Goal: Task Accomplishment & Management: Complete application form

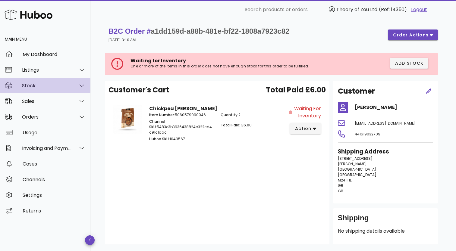
click at [49, 87] on div "Stock" at bounding box center [46, 86] width 49 height 6
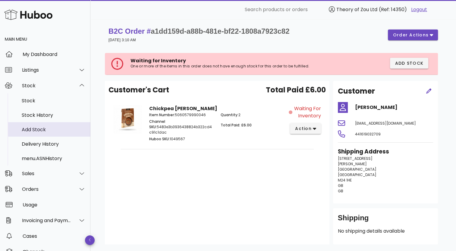
click at [40, 130] on div "Add Stock" at bounding box center [54, 130] width 64 height 6
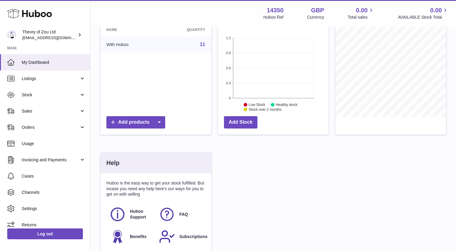
scroll to position [90, 0]
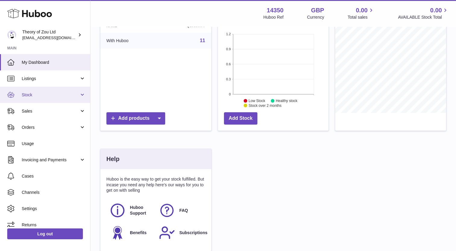
click at [85, 96] on link "Stock" at bounding box center [45, 95] width 90 height 16
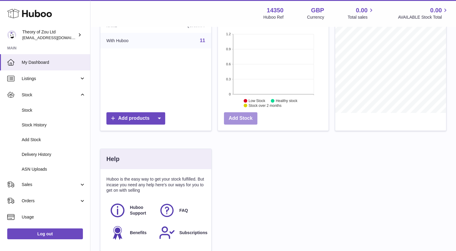
click at [234, 119] on link "Add Stock" at bounding box center [240, 118] width 33 height 12
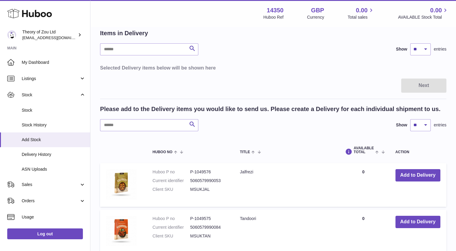
scroll to position [60, 0]
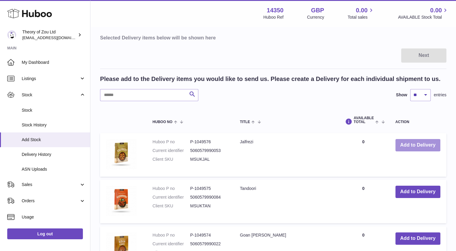
click at [417, 144] on button "Add to Delivery" at bounding box center [417, 145] width 45 height 12
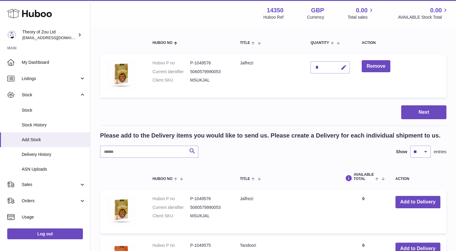
click at [321, 68] on div "*" at bounding box center [329, 67] width 39 height 12
click at [342, 67] on icon "button" at bounding box center [343, 68] width 6 height 6
drag, startPoint x: 320, startPoint y: 66, endPoint x: 307, endPoint y: 67, distance: 13.6
click at [307, 67] on td "*" at bounding box center [329, 76] width 51 height 44
type input "****"
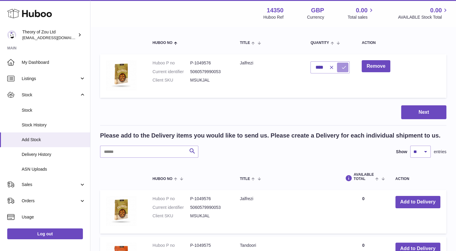
click at [342, 70] on icon "submit" at bounding box center [343, 67] width 5 height 5
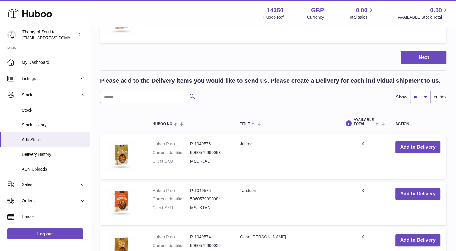
scroll to position [121, 0]
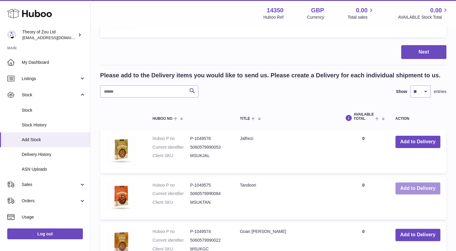
click at [421, 189] on button "Add to Delivery" at bounding box center [417, 189] width 45 height 12
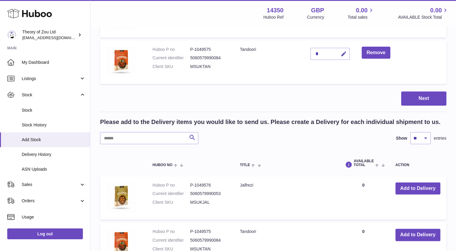
click at [326, 54] on div "*" at bounding box center [329, 54] width 39 height 12
click at [342, 52] on icon "button" at bounding box center [343, 54] width 6 height 6
drag, startPoint x: 321, startPoint y: 54, endPoint x: 307, endPoint y: 52, distance: 14.9
click at [307, 52] on td "*" at bounding box center [329, 63] width 51 height 44
type input "***"
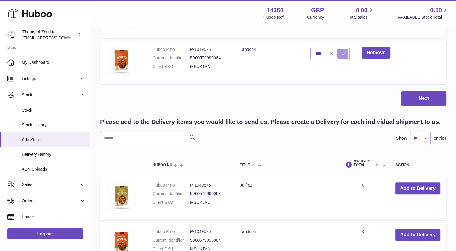
click at [343, 55] on icon "submit" at bounding box center [343, 53] width 5 height 5
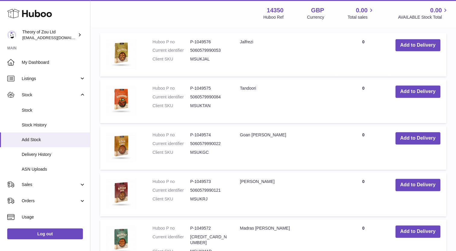
scroll to position [271, 0]
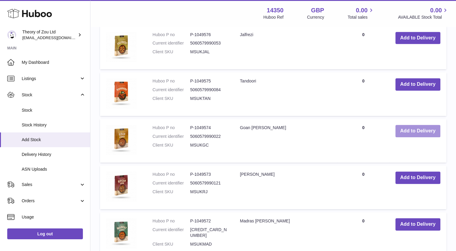
click at [411, 133] on button "Add to Delivery" at bounding box center [417, 131] width 45 height 12
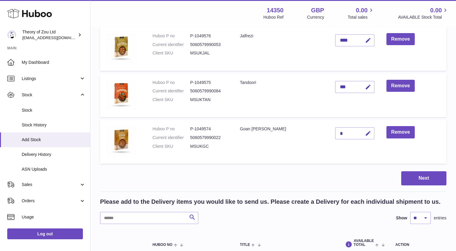
scroll to position [77, 0]
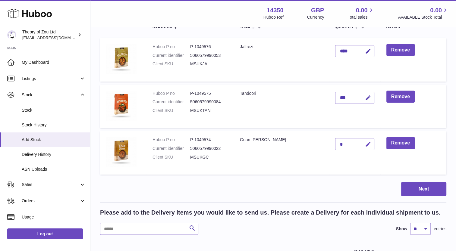
click at [365, 145] on icon "button" at bounding box center [368, 144] width 6 height 6
drag, startPoint x: 321, startPoint y: 144, endPoint x: 316, endPoint y: 144, distance: 5.4
click at [335, 144] on input "*" at bounding box center [354, 144] width 39 height 12
type input "***"
click at [366, 142] on icon "submit" at bounding box center [368, 144] width 5 height 5
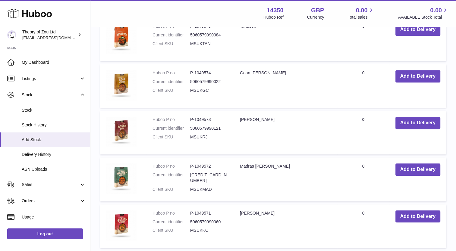
scroll to position [378, 0]
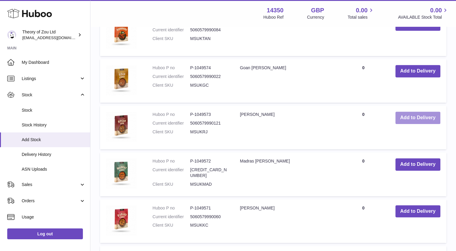
click at [406, 121] on button "Add to Delivery" at bounding box center [417, 118] width 45 height 12
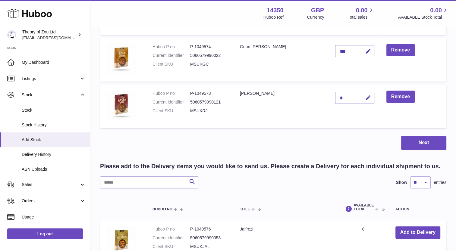
scroll to position [153, 0]
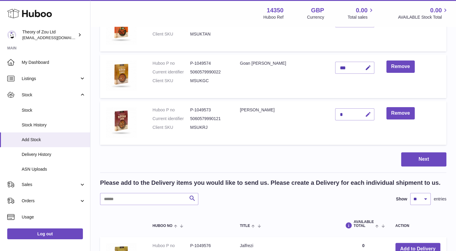
click at [365, 114] on icon "button" at bounding box center [368, 115] width 6 height 6
drag, startPoint x: 325, startPoint y: 114, endPoint x: 313, endPoint y: 113, distance: 11.8
click at [329, 113] on td "*" at bounding box center [354, 123] width 51 height 44
type input "****"
click at [366, 113] on icon "submit" at bounding box center [368, 114] width 5 height 5
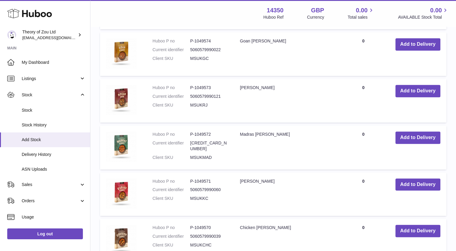
scroll to position [485, 0]
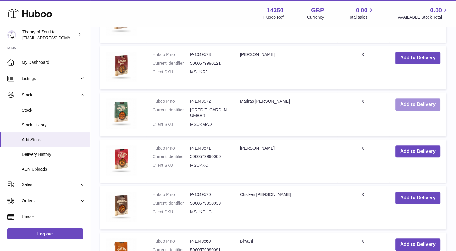
click at [404, 105] on button "Add to Delivery" at bounding box center [417, 105] width 45 height 12
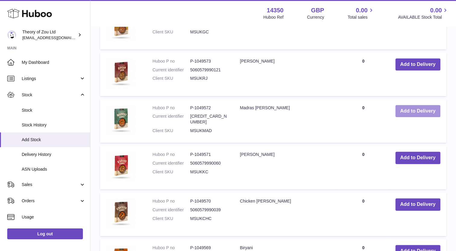
scroll to position [562, 0]
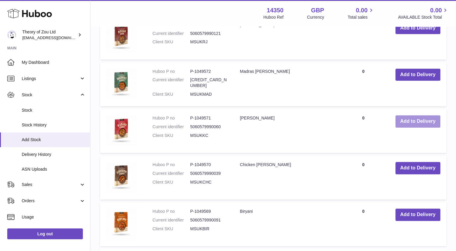
click at [424, 123] on button "Add to Delivery" at bounding box center [417, 121] width 45 height 12
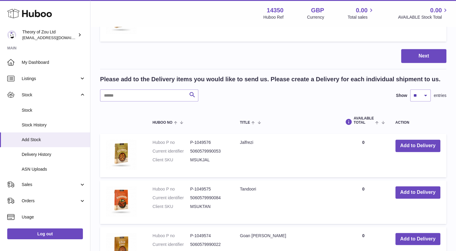
scroll to position [276, 0]
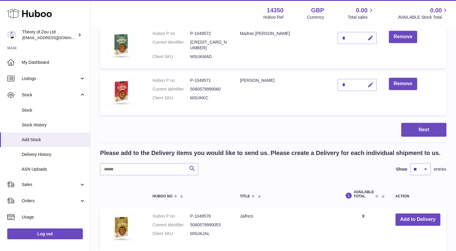
click at [367, 83] on icon "button" at bounding box center [370, 85] width 6 height 6
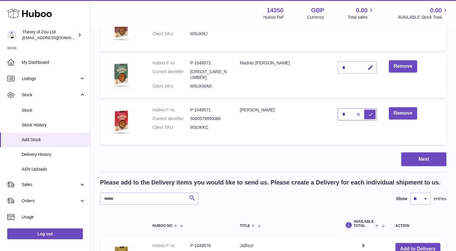
scroll to position [216, 0]
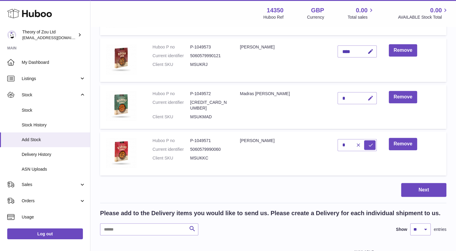
click at [367, 98] on icon "button" at bounding box center [370, 98] width 6 height 6
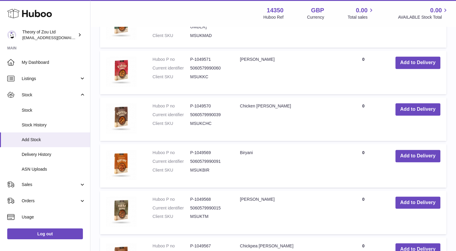
scroll to position [668, 0]
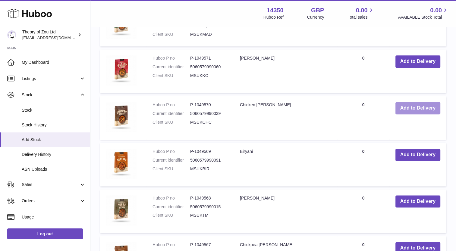
click at [409, 109] on button "Add to Delivery" at bounding box center [417, 108] width 45 height 12
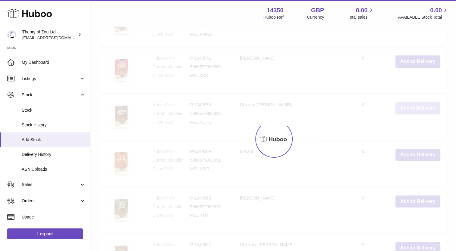
scroll to position [715, 0]
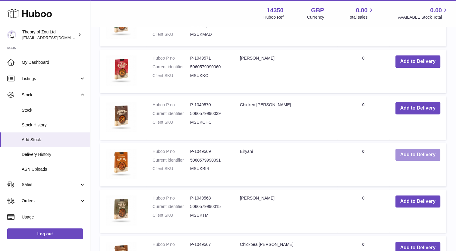
click at [424, 156] on button "Add to Delivery" at bounding box center [417, 155] width 45 height 12
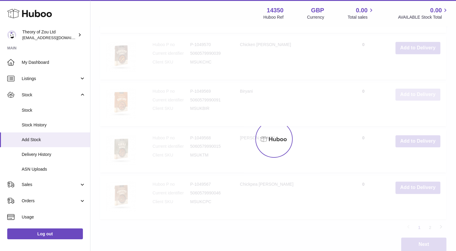
scroll to position [822, 0]
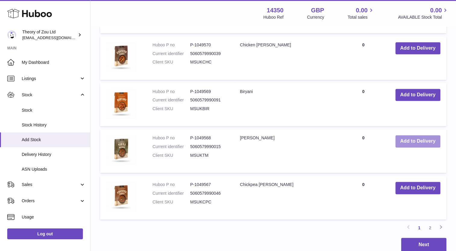
click at [409, 141] on button "Add to Delivery" at bounding box center [417, 141] width 45 height 12
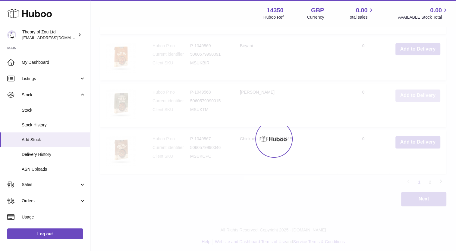
scroll to position [914, 0]
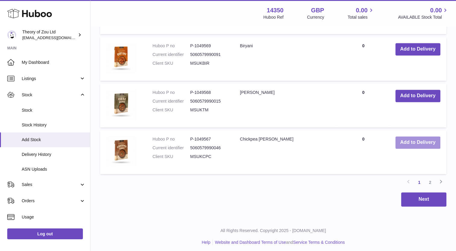
click at [407, 140] on button "Add to Delivery" at bounding box center [417, 143] width 45 height 12
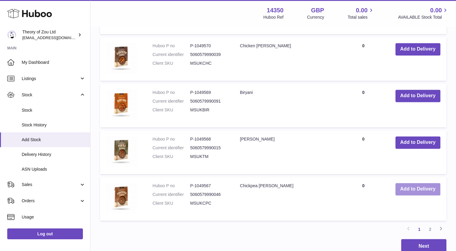
scroll to position [961, 0]
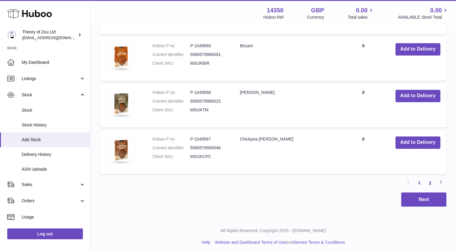
click at [430, 181] on link "2" at bounding box center [430, 182] width 11 height 11
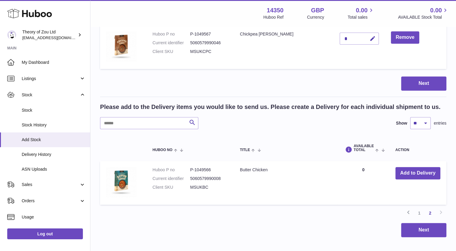
scroll to position [541, 0]
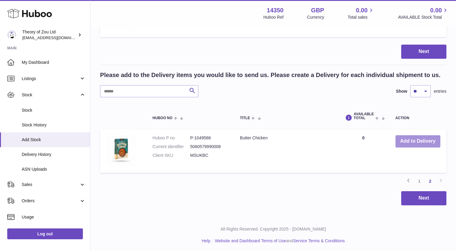
click at [420, 137] on button "Add to Delivery" at bounding box center [417, 141] width 45 height 12
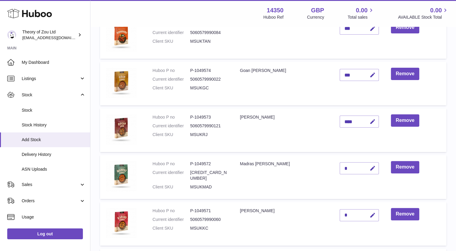
scroll to position [181, 0]
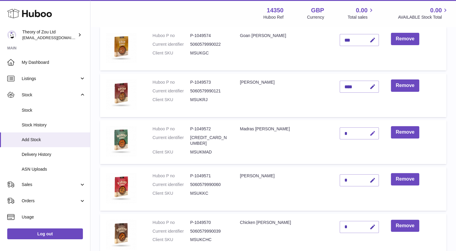
click at [370, 134] on icon "button" at bounding box center [373, 134] width 6 height 6
type input "****"
click at [370, 131] on icon "submit" at bounding box center [372, 133] width 5 height 5
click at [370, 179] on icon "button" at bounding box center [373, 181] width 6 height 6
type input "****"
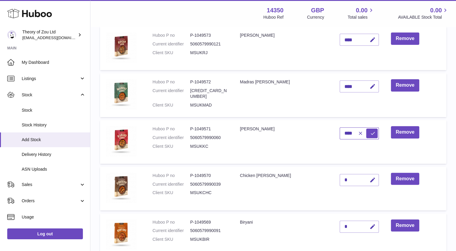
scroll to position [241, 0]
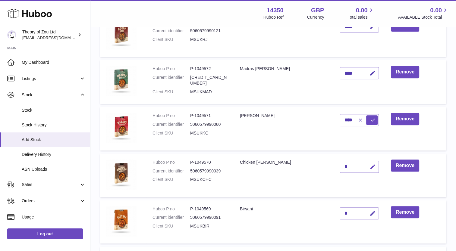
click at [370, 167] on icon "button" at bounding box center [373, 167] width 6 height 6
type input "****"
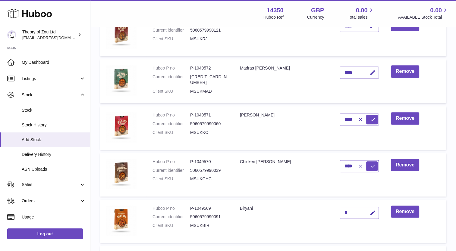
scroll to position [301, 0]
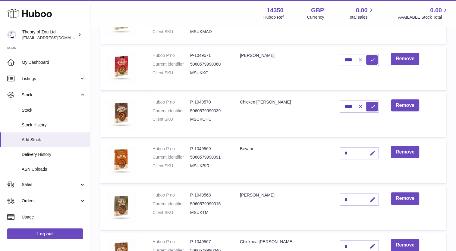
click at [370, 154] on icon "button" at bounding box center [373, 153] width 6 height 6
click at [370, 105] on icon "submit" at bounding box center [372, 106] width 5 height 5
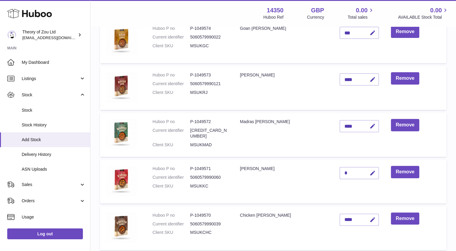
scroll to position [211, 0]
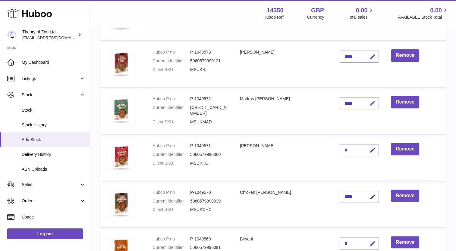
click at [340, 150] on div "*" at bounding box center [359, 150] width 39 height 12
click at [370, 149] on icon "button" at bounding box center [373, 150] width 6 height 6
type input "****"
click at [366, 146] on button "submit" at bounding box center [371, 151] width 11 height 10
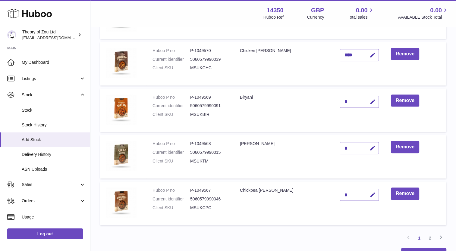
scroll to position [362, 0]
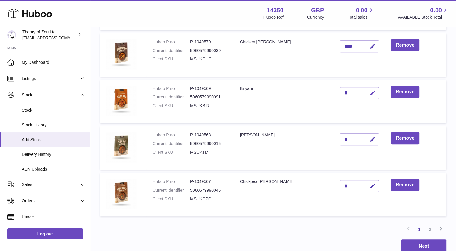
click at [370, 93] on icon "button" at bounding box center [373, 93] width 6 height 6
type input "****"
click at [370, 93] on icon "submit" at bounding box center [372, 92] width 5 height 5
click at [370, 139] on icon "button" at bounding box center [373, 140] width 6 height 6
drag, startPoint x: 332, startPoint y: 138, endPoint x: 318, endPoint y: 137, distance: 13.3
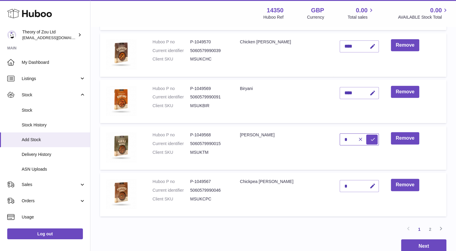
click at [334, 137] on td "*" at bounding box center [359, 148] width 51 height 44
type input "****"
click at [366, 139] on button "submit" at bounding box center [371, 140] width 11 height 10
click at [370, 184] on icon "button" at bounding box center [373, 186] width 6 height 6
type input "****"
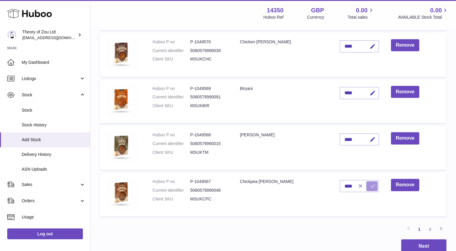
click at [370, 185] on icon "submit" at bounding box center [372, 186] width 5 height 5
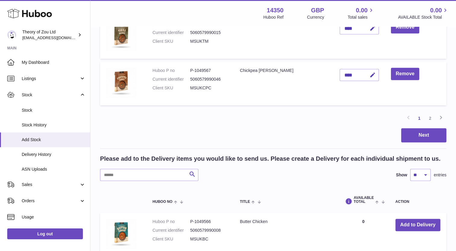
scroll to position [452, 0]
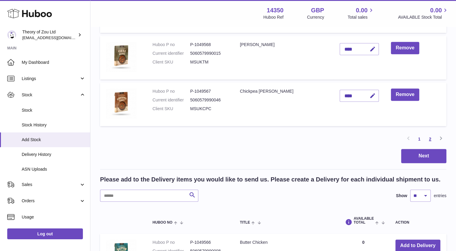
click at [429, 138] on link "2" at bounding box center [430, 139] width 11 height 11
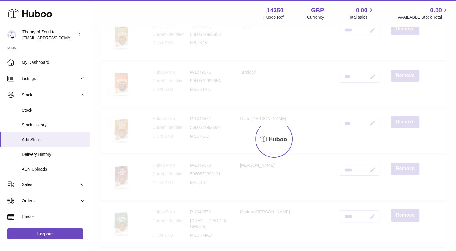
scroll to position [27, 0]
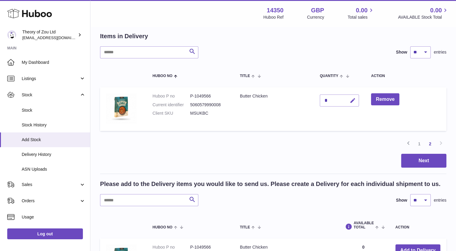
click at [352, 101] on icon "button" at bounding box center [353, 101] width 6 height 6
drag, startPoint x: 332, startPoint y: 100, endPoint x: 319, endPoint y: 100, distance: 13.0
click at [319, 100] on td "*" at bounding box center [339, 109] width 51 height 44
type input "****"
click at [352, 103] on button "submit" at bounding box center [351, 101] width 11 height 10
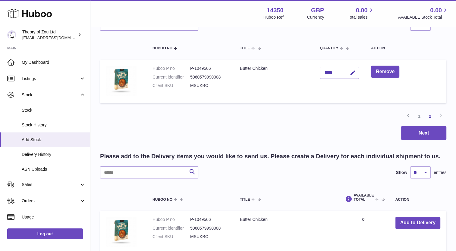
scroll to position [90, 0]
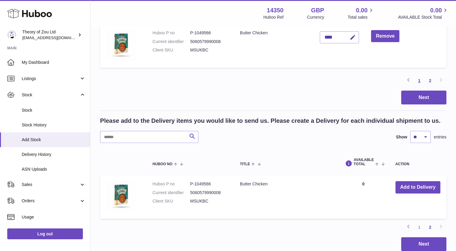
click at [420, 81] on link "1" at bounding box center [419, 80] width 11 height 11
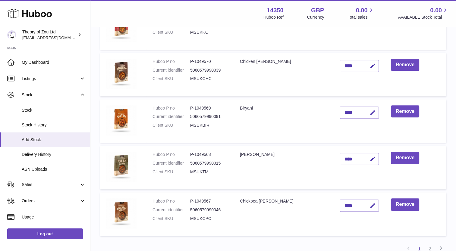
scroll to position [372, 0]
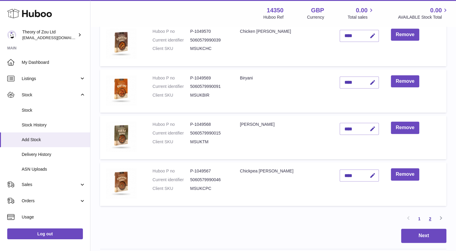
click at [431, 218] on link "2" at bounding box center [430, 219] width 11 height 11
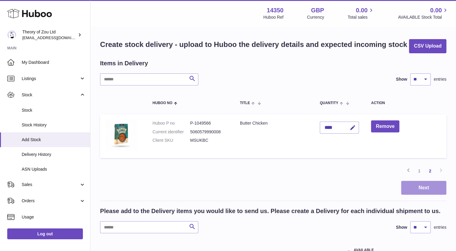
click at [419, 189] on button "Next" at bounding box center [423, 188] width 45 height 14
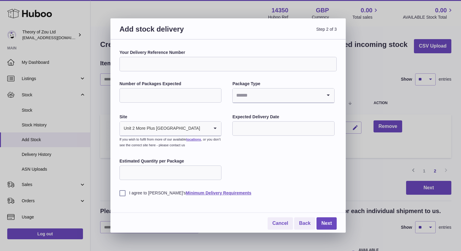
click at [181, 66] on input "Your Delivery Reference Number" at bounding box center [227, 64] width 217 height 14
click at [140, 65] on input "**********" at bounding box center [227, 64] width 217 height 14
type input "**********"
click at [198, 95] on input "Number of Packages Expected" at bounding box center [170, 95] width 102 height 14
type input "***"
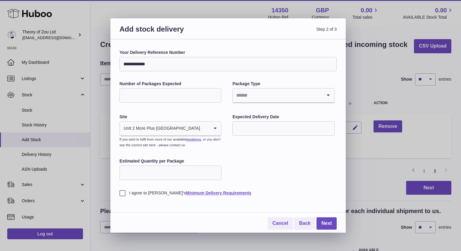
click at [280, 98] on input "Search for option" at bounding box center [276, 96] width 89 height 14
click at [260, 123] on li "Pallets" at bounding box center [283, 124] width 101 height 12
click at [216, 128] on icon "Search for option" at bounding box center [215, 129] width 12 height 14
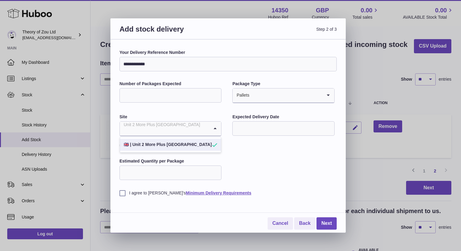
click at [188, 147] on li "🇬🇧 | Unit 2 More Plus [GEOGRAPHIC_DATA]" at bounding box center [170, 145] width 101 height 12
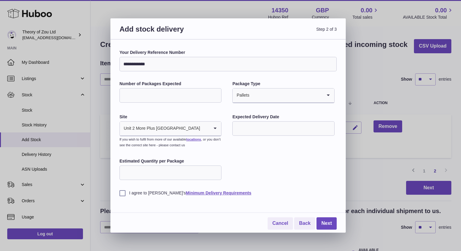
click at [247, 129] on input "text" at bounding box center [283, 128] width 102 height 14
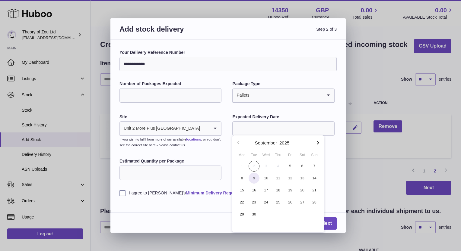
click at [254, 179] on span "9" at bounding box center [253, 178] width 11 height 11
type input "**********"
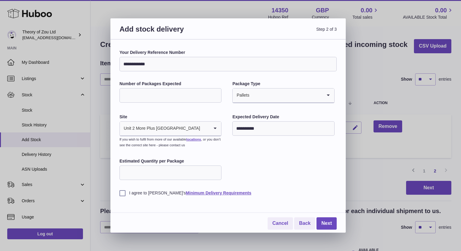
click at [200, 174] on input "Estimated Quantity per Package" at bounding box center [170, 173] width 102 height 14
type input "**"
click at [121, 193] on label "I agree to [PERSON_NAME]'s Minimum Delivery Requirements" at bounding box center [227, 193] width 217 height 6
click at [328, 226] on link "Next" at bounding box center [326, 224] width 20 height 12
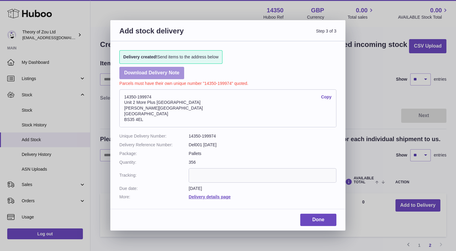
click at [170, 73] on link "Download Delivery Note" at bounding box center [151, 73] width 65 height 12
click at [224, 197] on link "Delivery details page" at bounding box center [210, 197] width 42 height 5
